Goal: Information Seeking & Learning: Learn about a topic

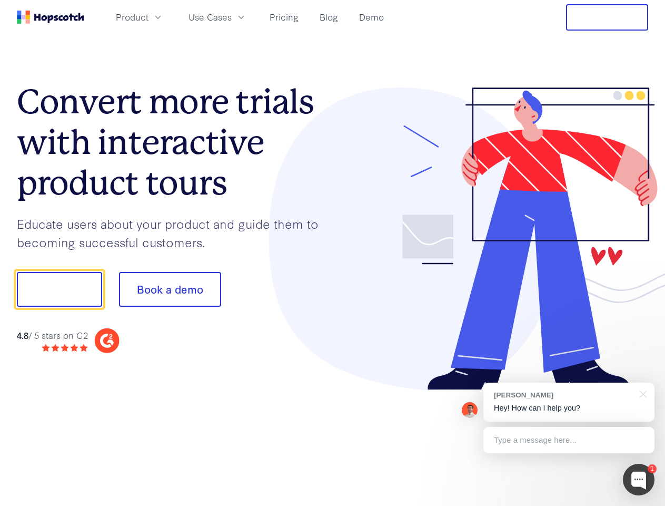
click at [333, 253] on div at bounding box center [491, 238] width 316 height 303
click at [149, 17] on span "Product" at bounding box center [132, 17] width 33 height 13
click at [232, 17] on span "Use Cases" at bounding box center [210, 17] width 43 height 13
click at [607, 17] on button "Free Trial" at bounding box center [607, 17] width 82 height 26
click at [59, 289] on button "Show me!" at bounding box center [59, 289] width 85 height 35
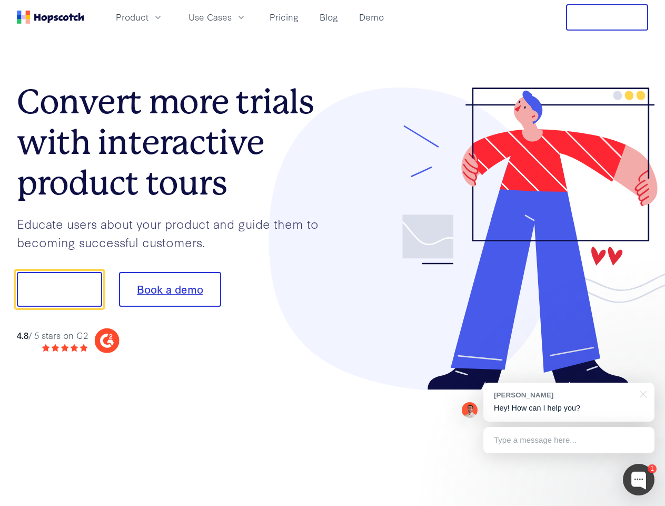
click at [170, 289] on button "Book a demo" at bounding box center [170, 289] width 102 height 35
click at [639, 479] on div at bounding box center [639, 480] width 32 height 32
click at [569, 402] on div "[PERSON_NAME] Hey! How can I help you?" at bounding box center [569, 401] width 171 height 39
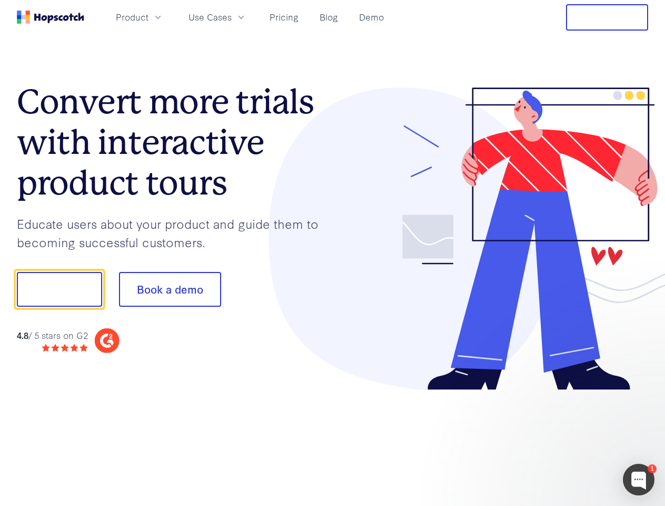
click at [642, 393] on div at bounding box center [556, 358] width 198 height 210
click at [569, 440] on div at bounding box center [556, 358] width 198 height 210
